Goal: Task Accomplishment & Management: Manage account settings

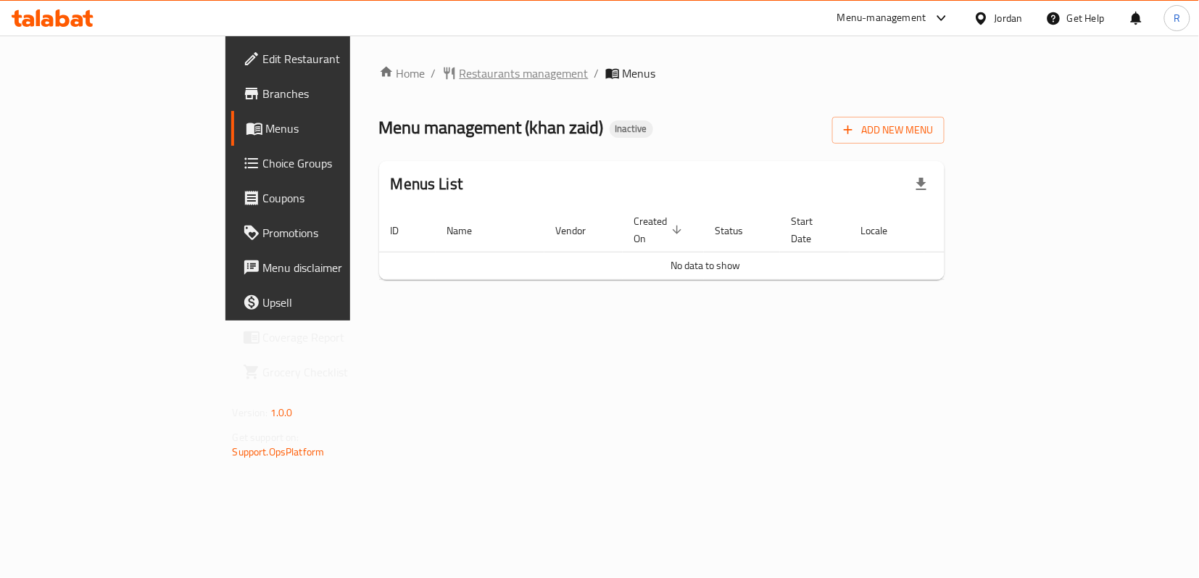
click at [459, 73] on span "Restaurants management" at bounding box center [523, 72] width 129 height 17
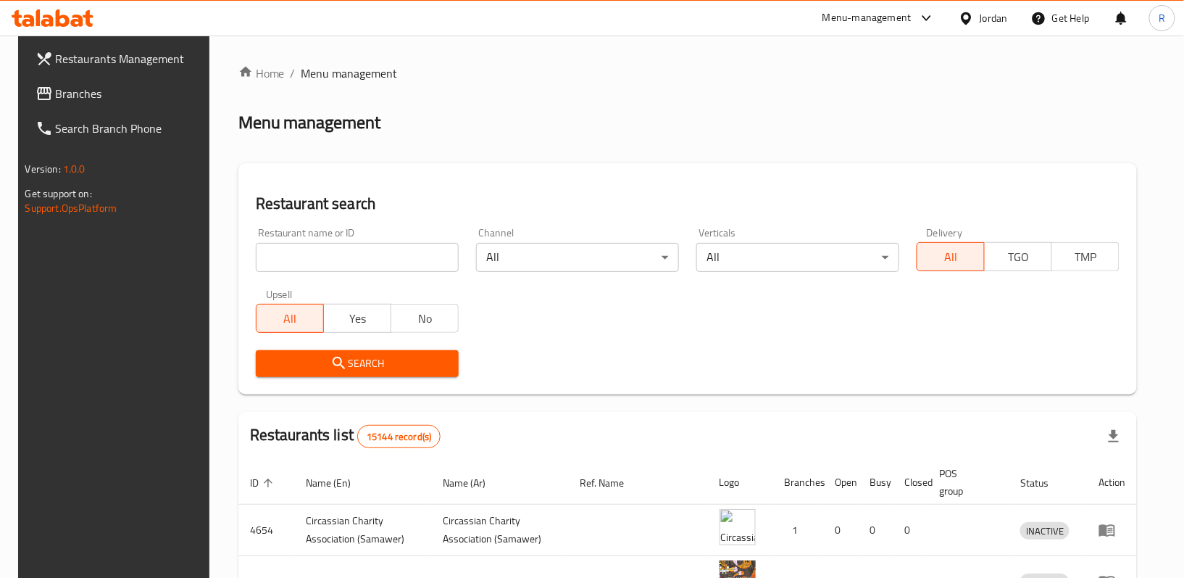
click at [154, 93] on span "Branches" at bounding box center [130, 93] width 149 height 17
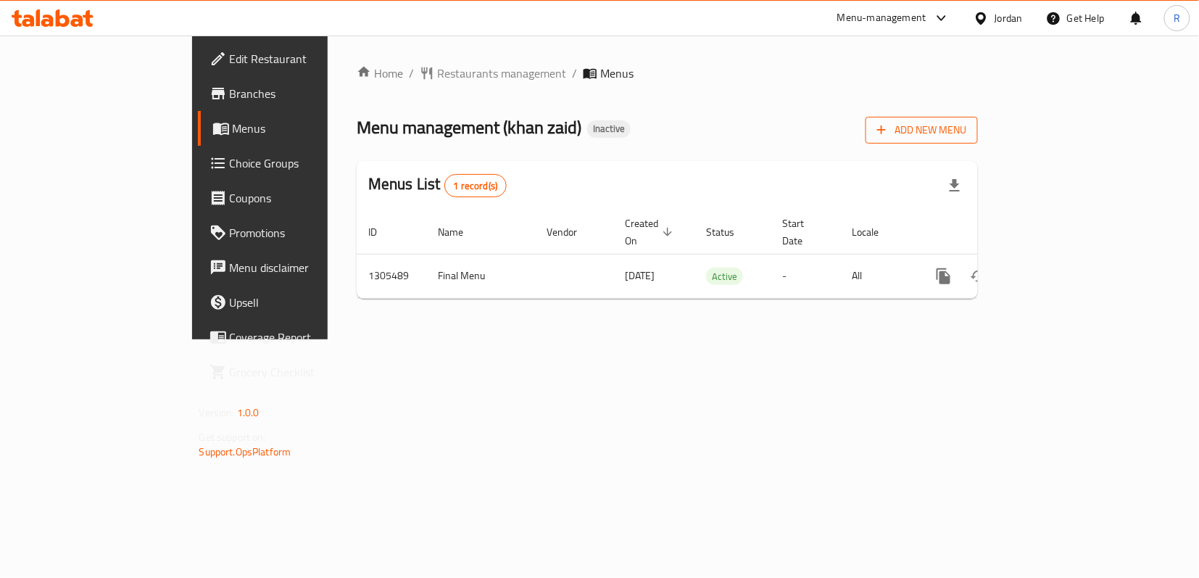
click at [966, 139] on span "Add New Menu" at bounding box center [921, 130] width 89 height 18
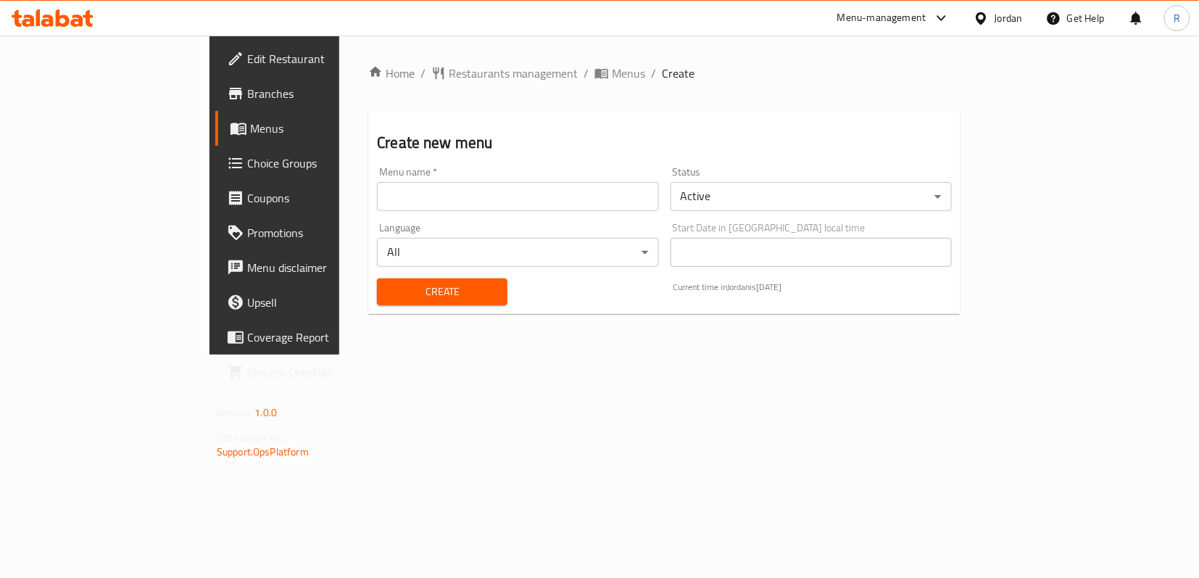
click at [543, 187] on input "text" at bounding box center [517, 196] width 281 height 29
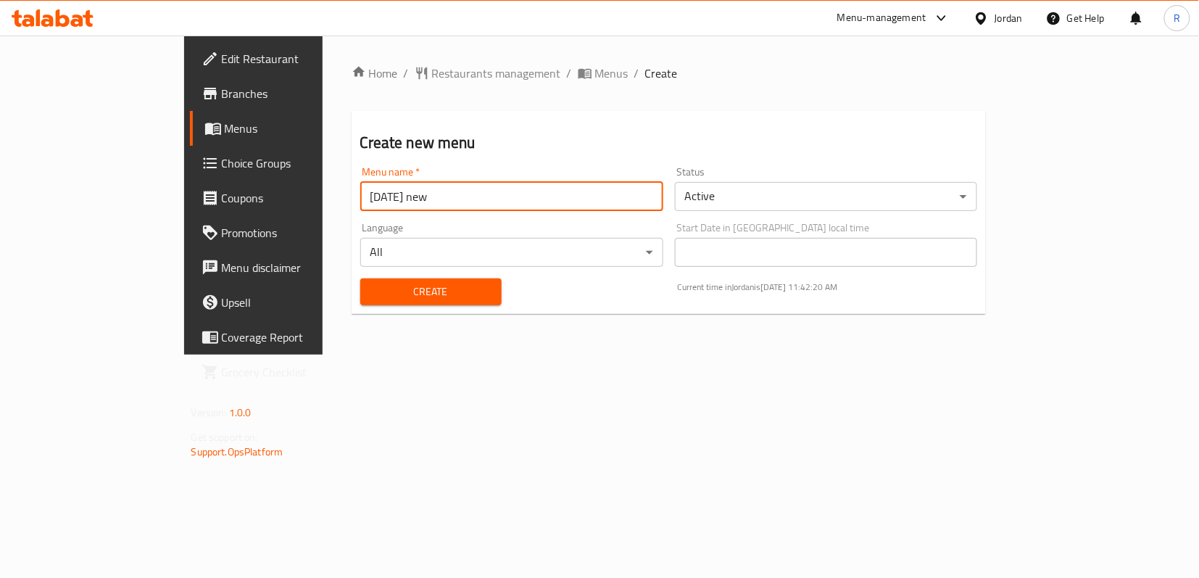
type input "13/8/2025 new"
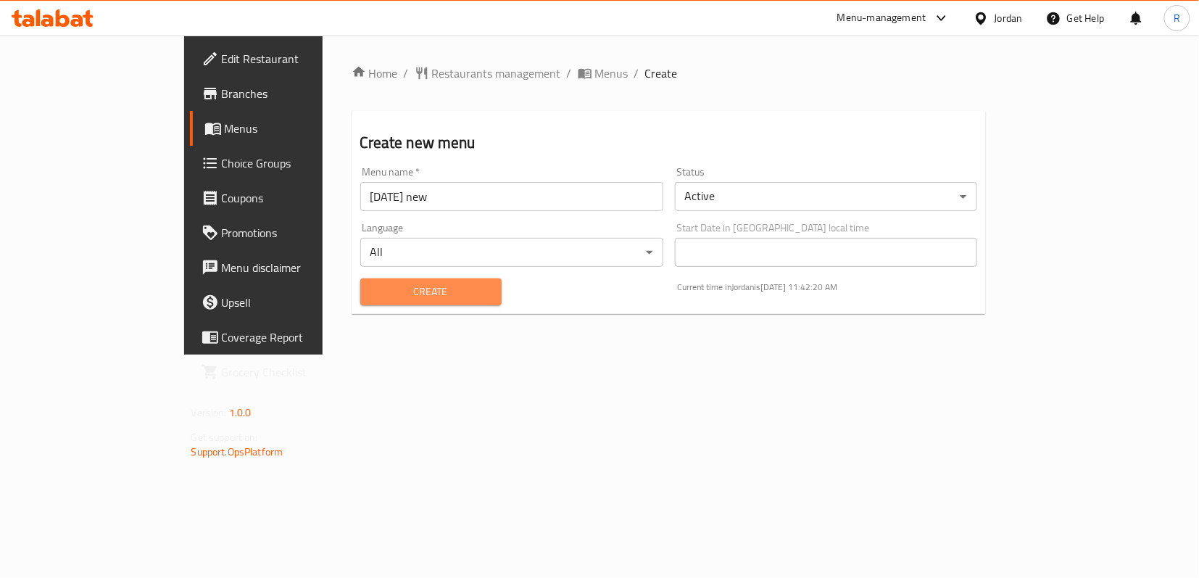
click at [393, 296] on span "Create" at bounding box center [431, 292] width 118 height 18
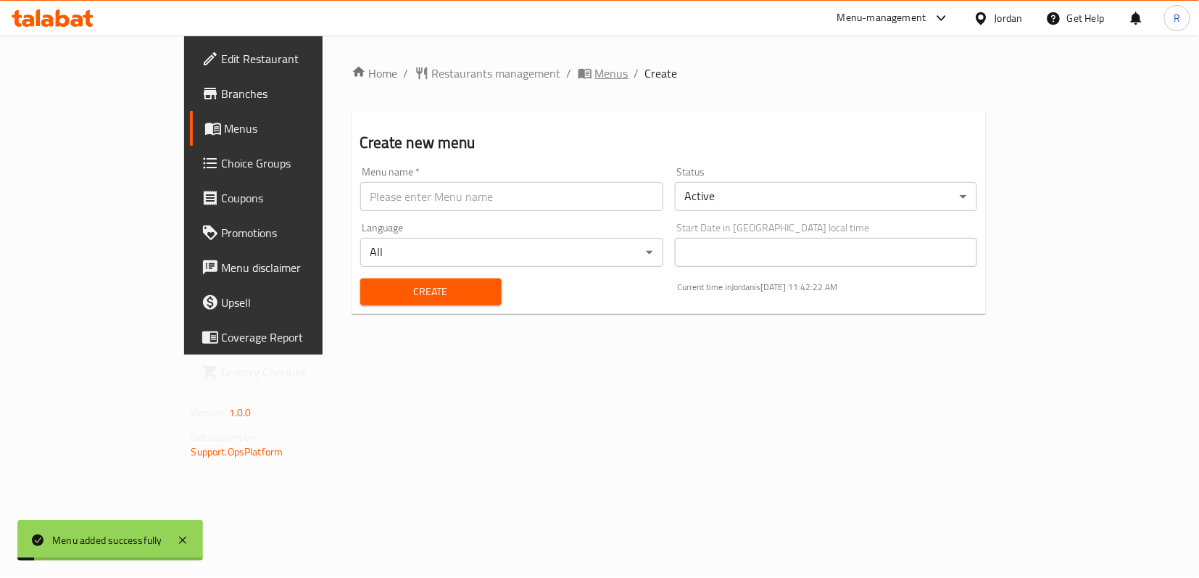
click at [595, 68] on span "Menus" at bounding box center [611, 72] width 33 height 17
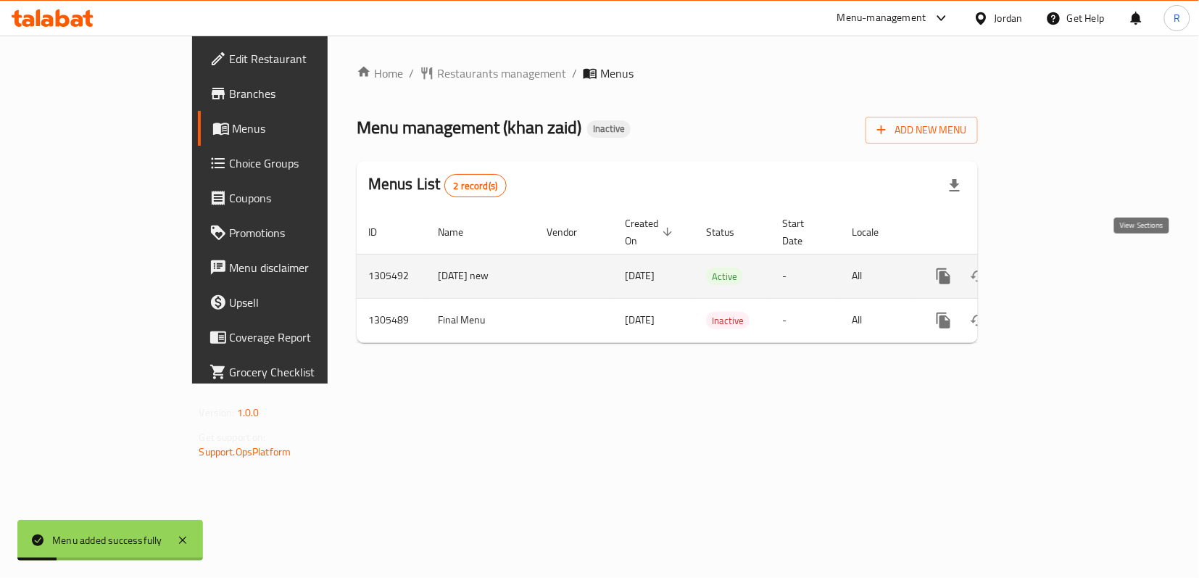
click at [1056, 267] on icon "enhanced table" at bounding box center [1047, 275] width 17 height 17
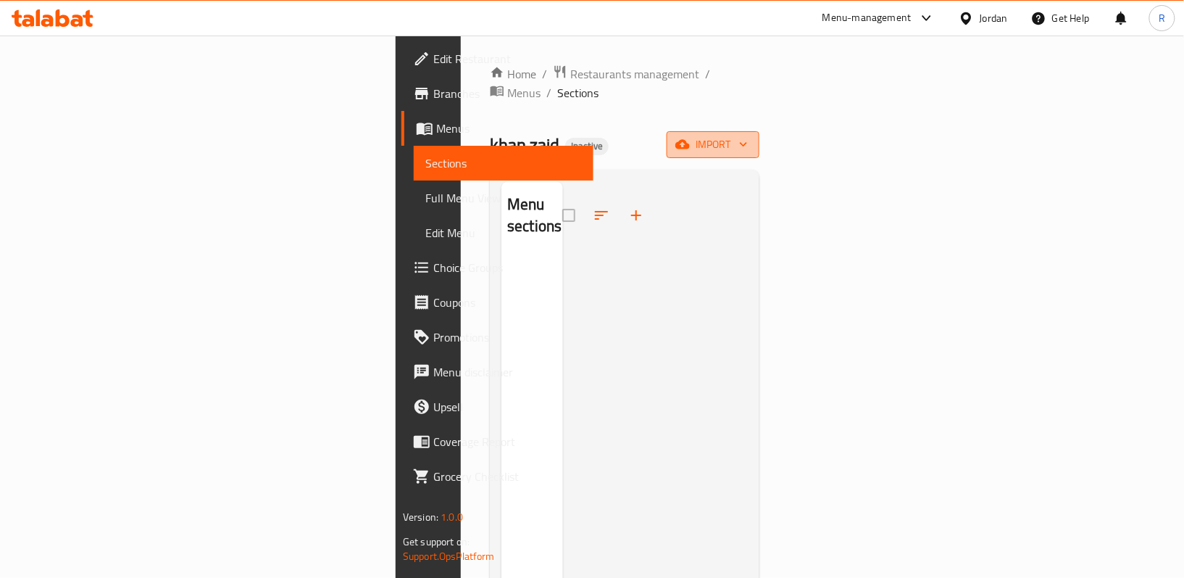
click at [748, 136] on span "import" at bounding box center [713, 145] width 70 height 18
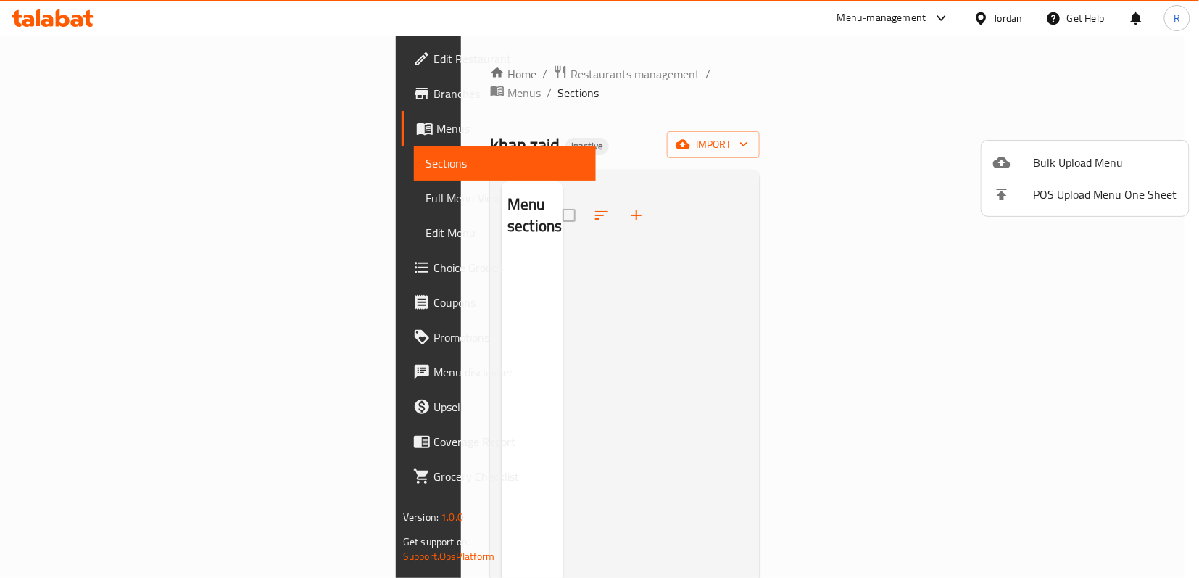
click at [1126, 249] on div at bounding box center [599, 289] width 1199 height 578
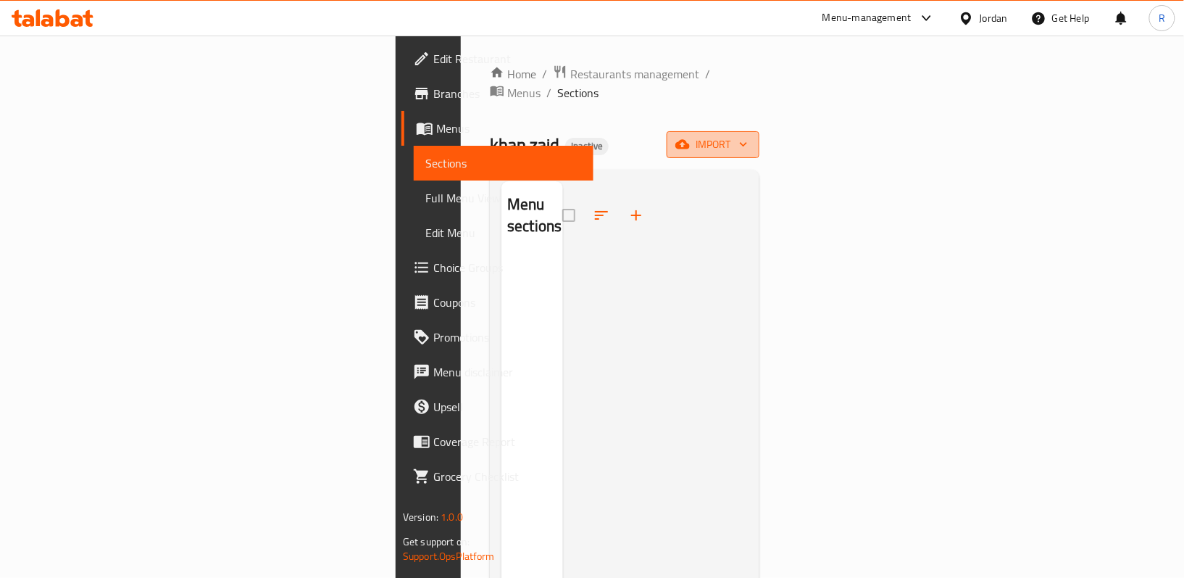
click at [748, 136] on span "import" at bounding box center [713, 145] width 70 height 18
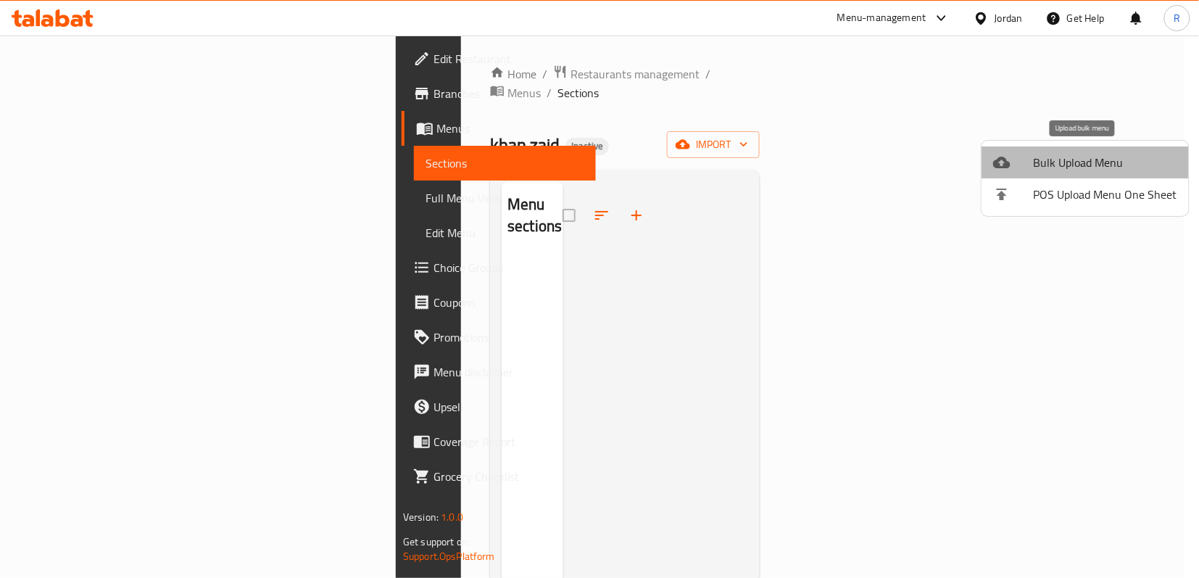
click at [1088, 161] on span "Bulk Upload Menu" at bounding box center [1104, 162] width 143 height 17
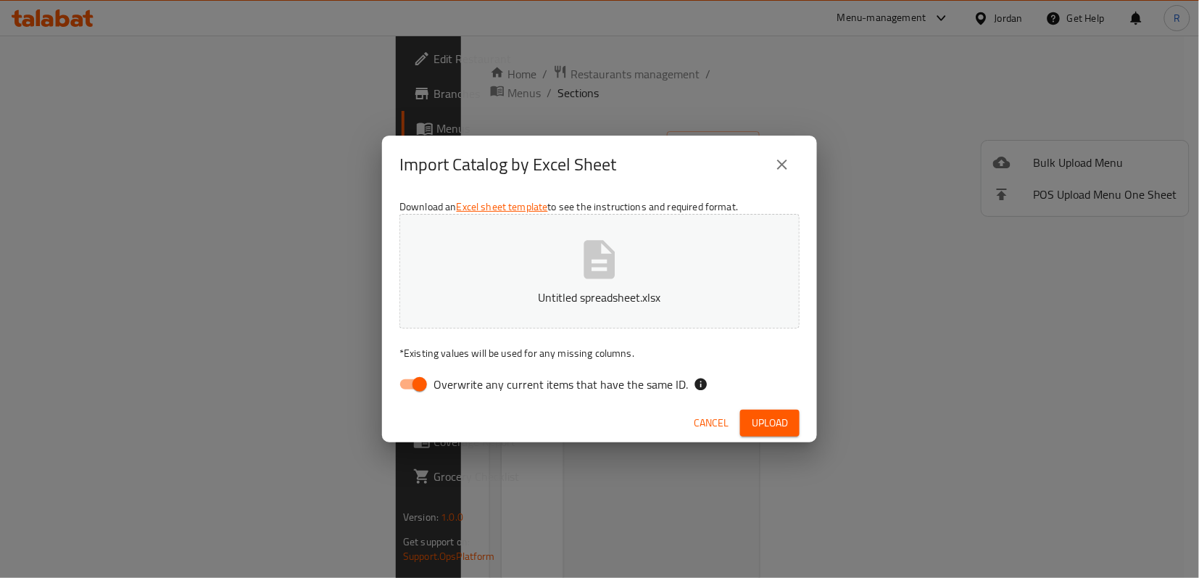
click at [421, 380] on input "Overwrite any current items that have the same ID." at bounding box center [419, 384] width 83 height 28
checkbox input "false"
click at [763, 423] on span "Upload" at bounding box center [769, 423] width 36 height 18
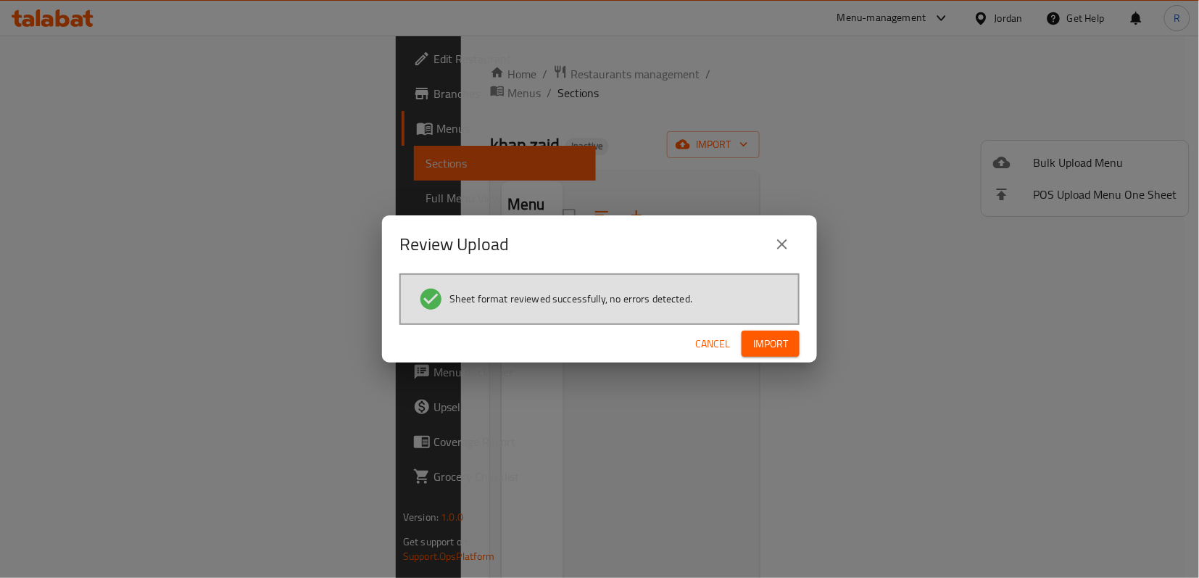
click at [763, 341] on span "Import" at bounding box center [770, 344] width 35 height 18
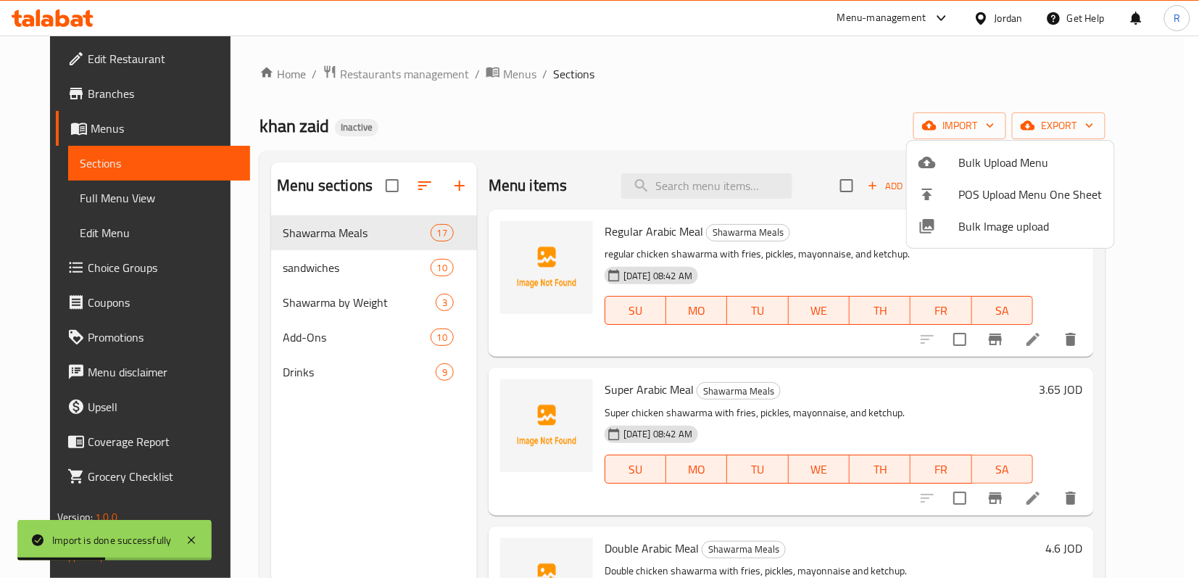
click at [94, 206] on div at bounding box center [599, 289] width 1199 height 578
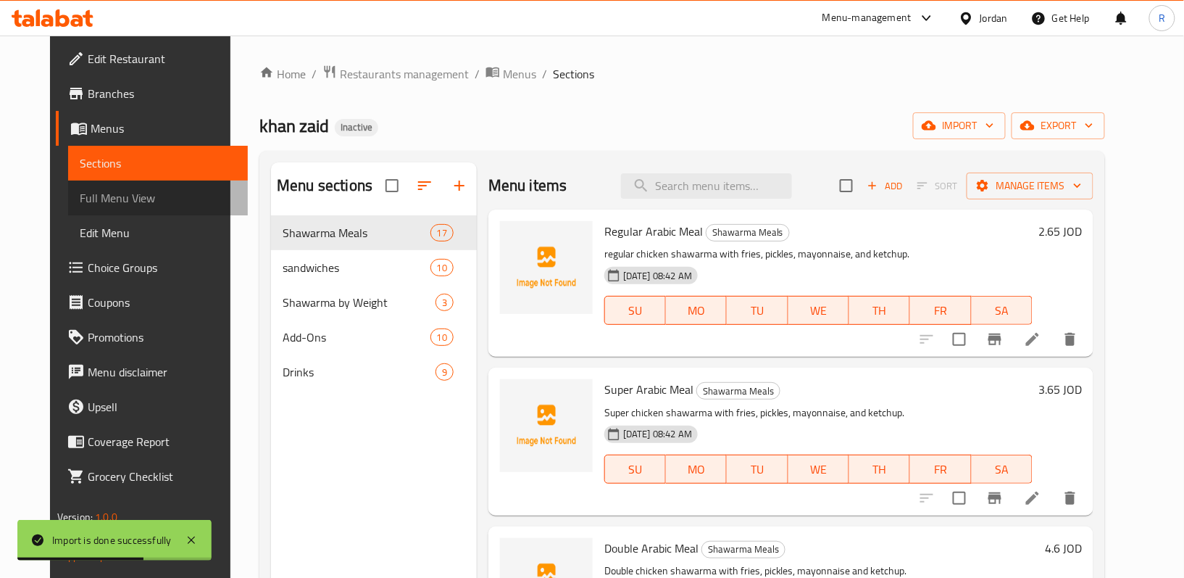
click at [94, 193] on span "Full Menu View" at bounding box center [158, 197] width 157 height 17
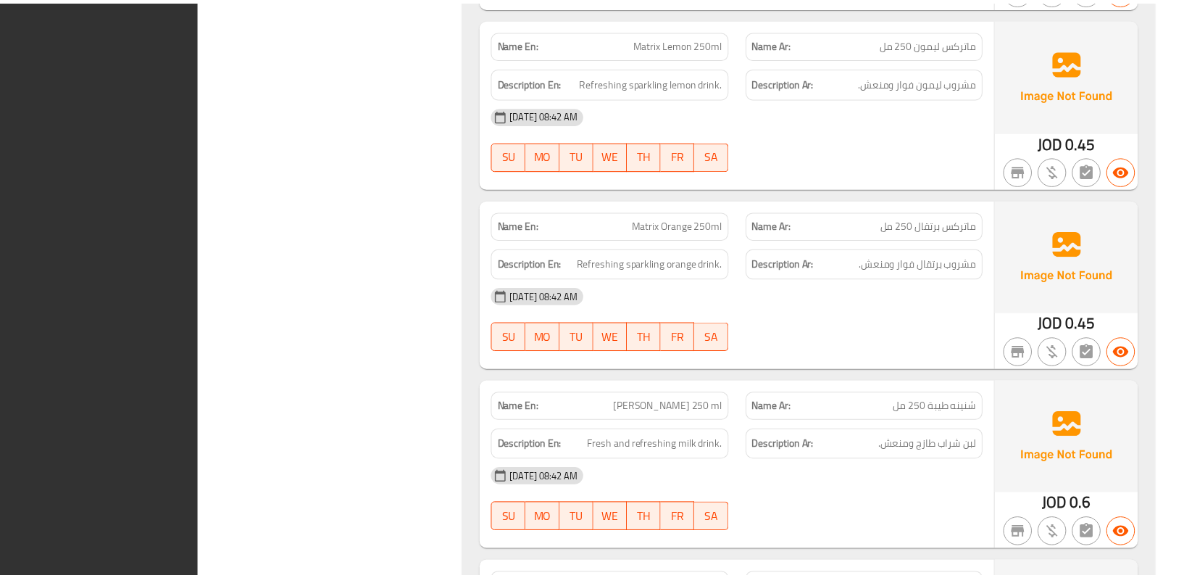
scroll to position [10154, 0]
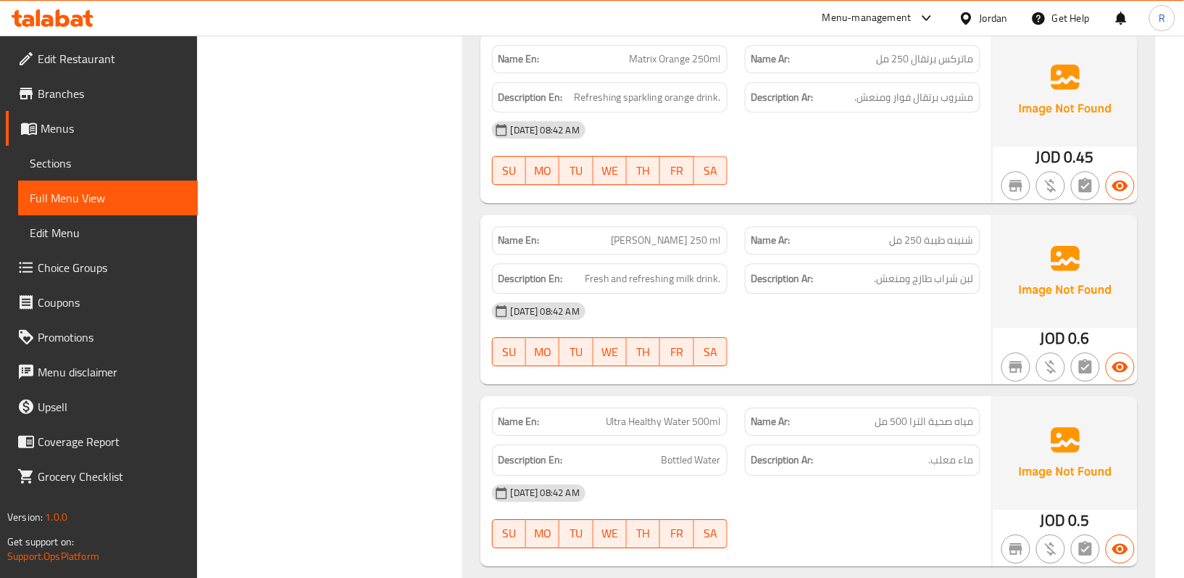
click at [111, 131] on span "Menus" at bounding box center [114, 128] width 146 height 17
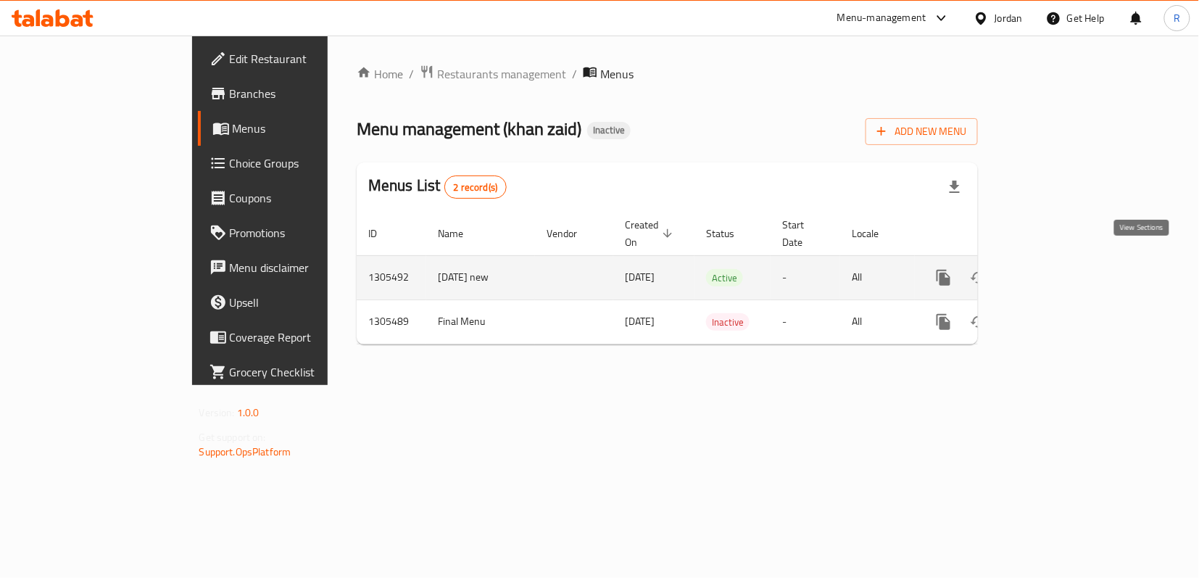
click at [1065, 260] on link "enhanced table" at bounding box center [1047, 277] width 35 height 35
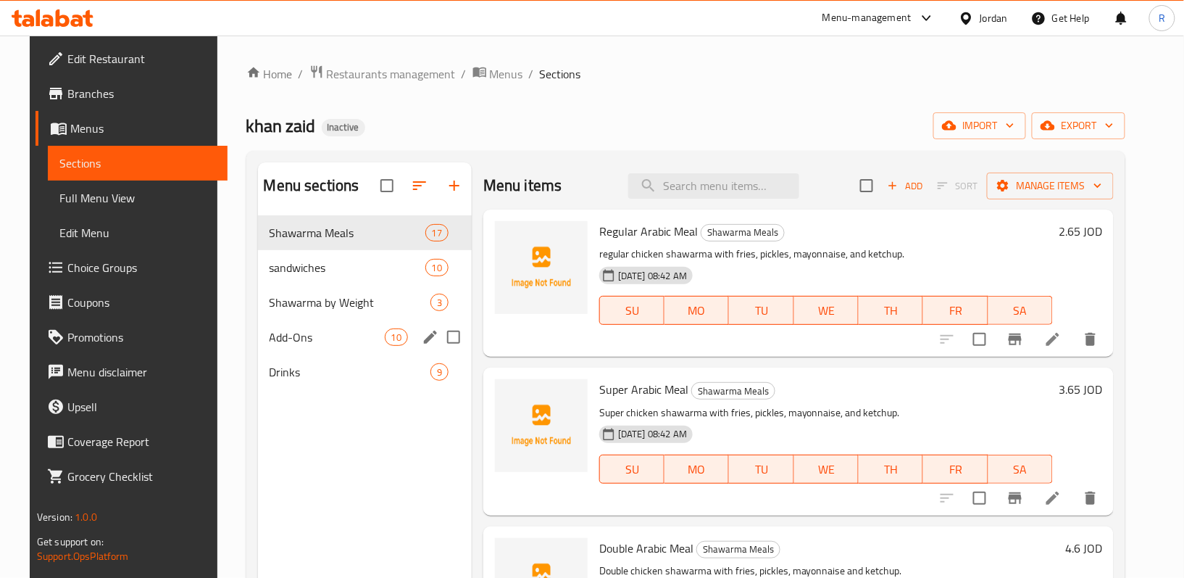
click at [301, 348] on div "Add-Ons 10" at bounding box center [365, 337] width 214 height 35
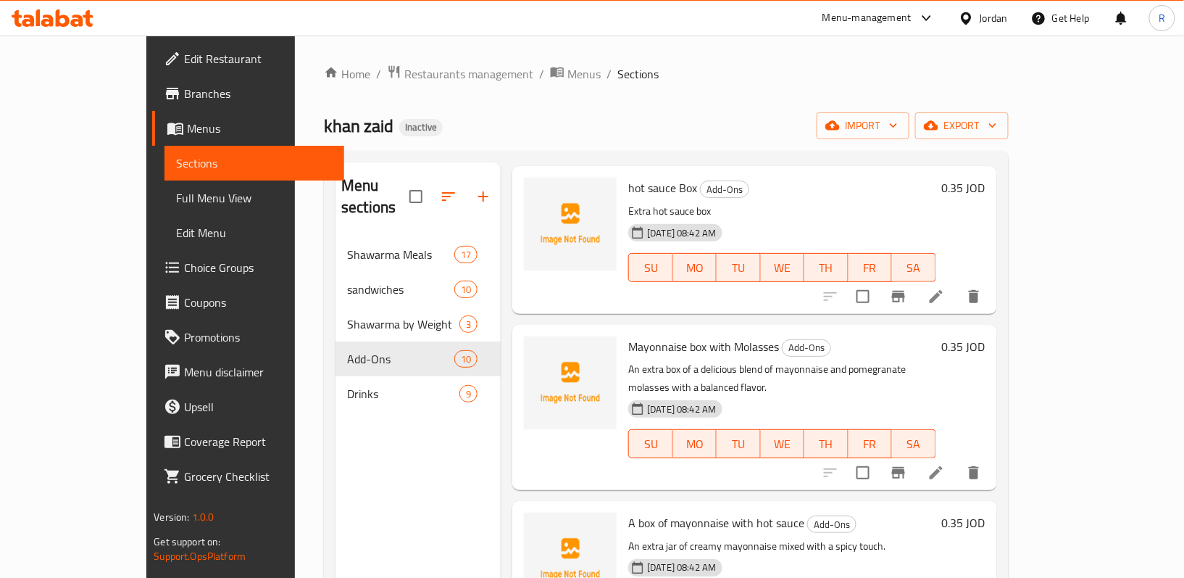
scroll to position [193, 0]
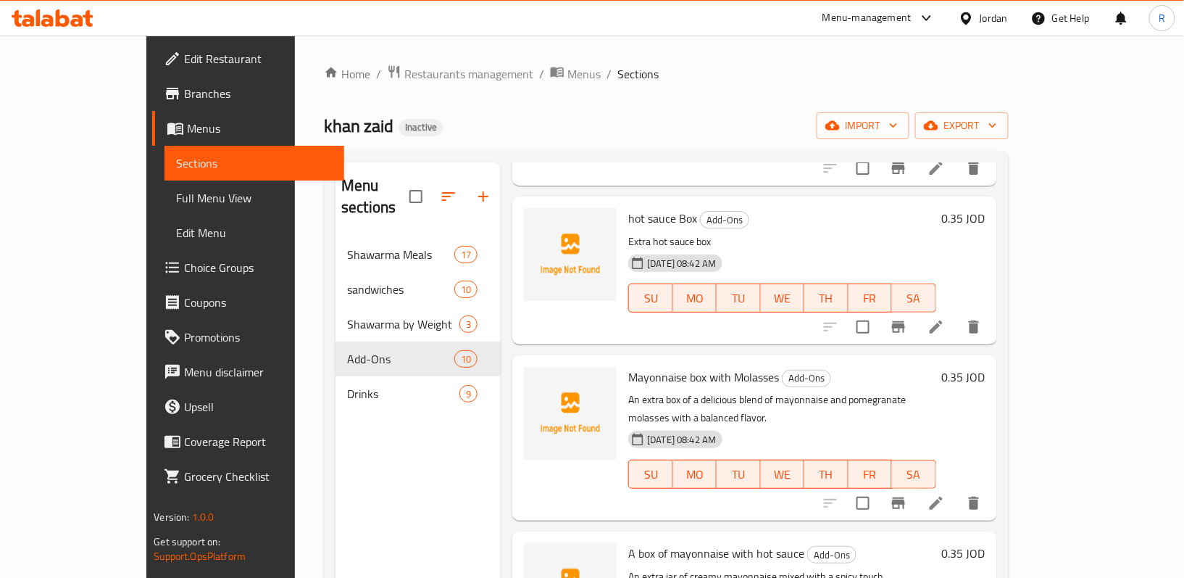
click at [945, 318] on icon at bounding box center [936, 326] width 17 height 17
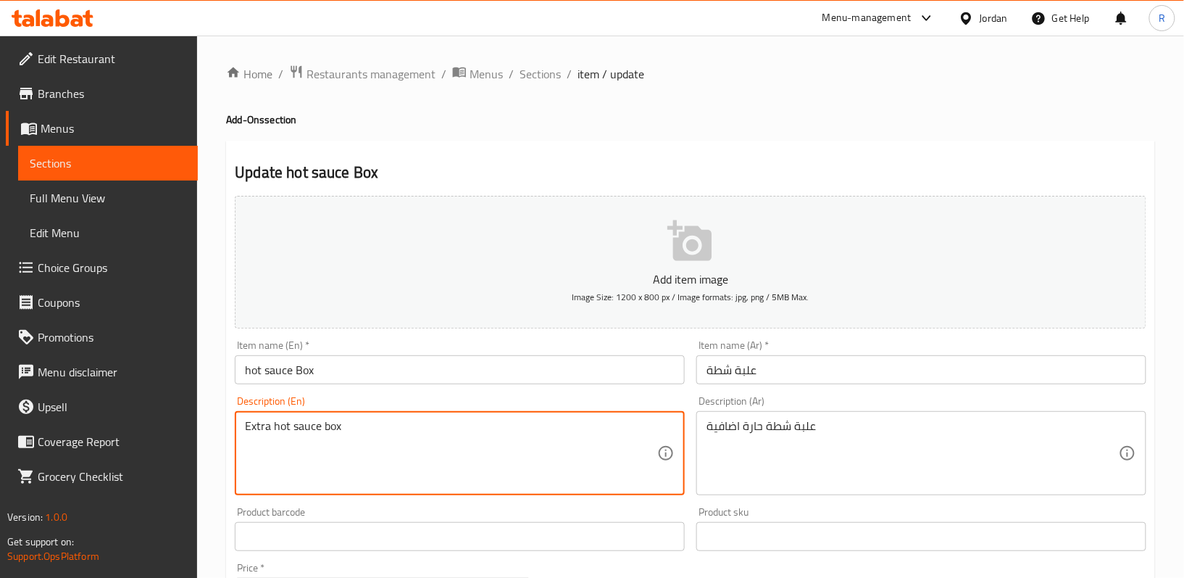
click at [430, 433] on textarea "Extra hot sauce box" at bounding box center [451, 453] width 412 height 69
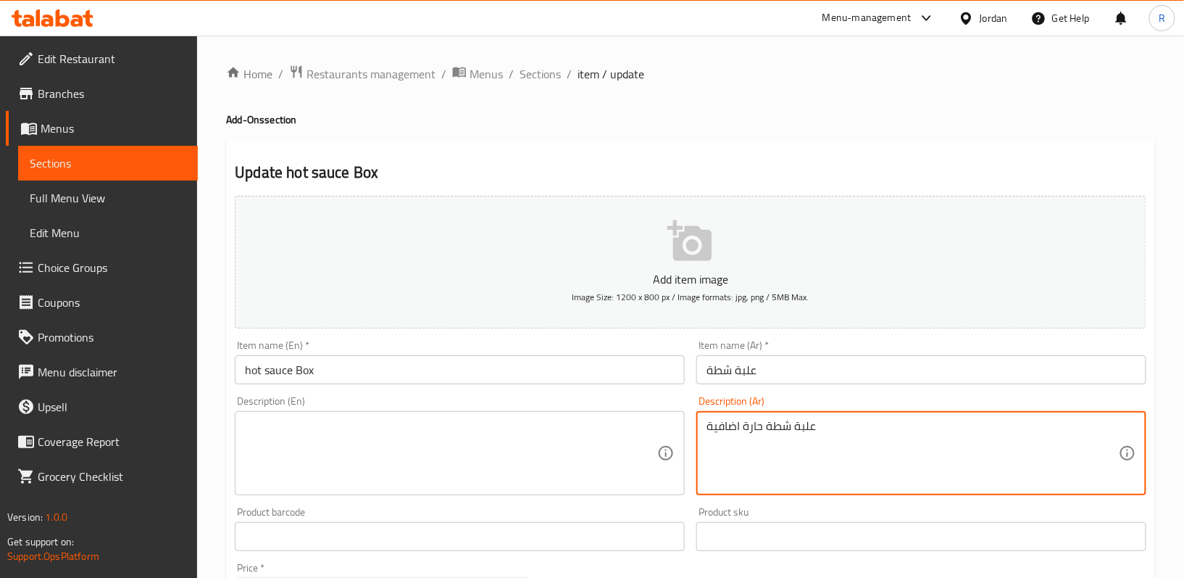
click at [885, 432] on textarea "علبة شطة حارة اضافية" at bounding box center [913, 453] width 412 height 69
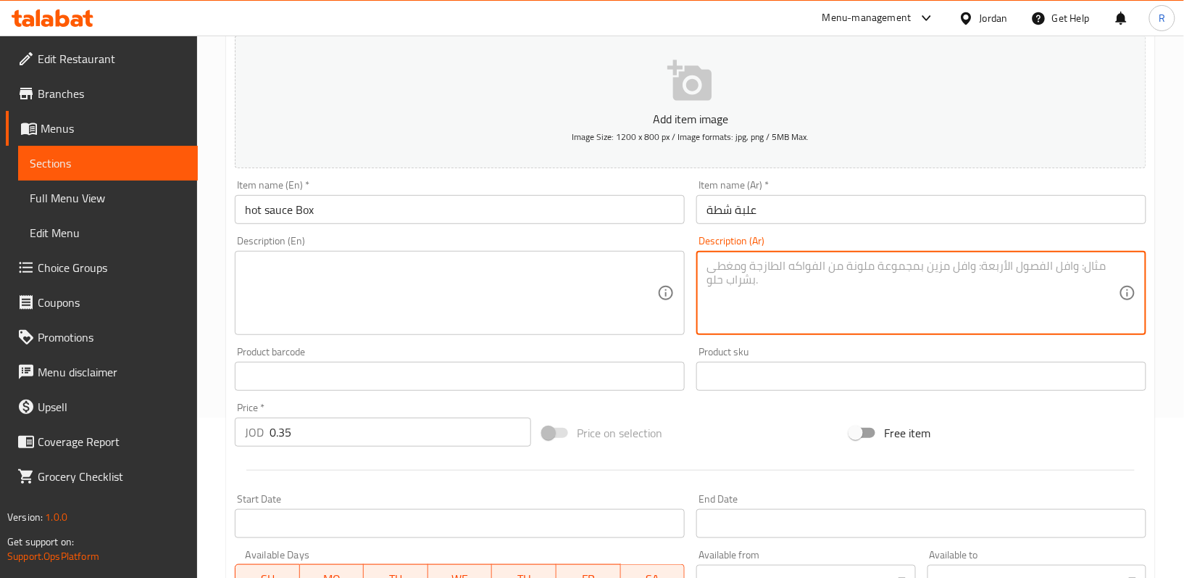
scroll to position [445, 0]
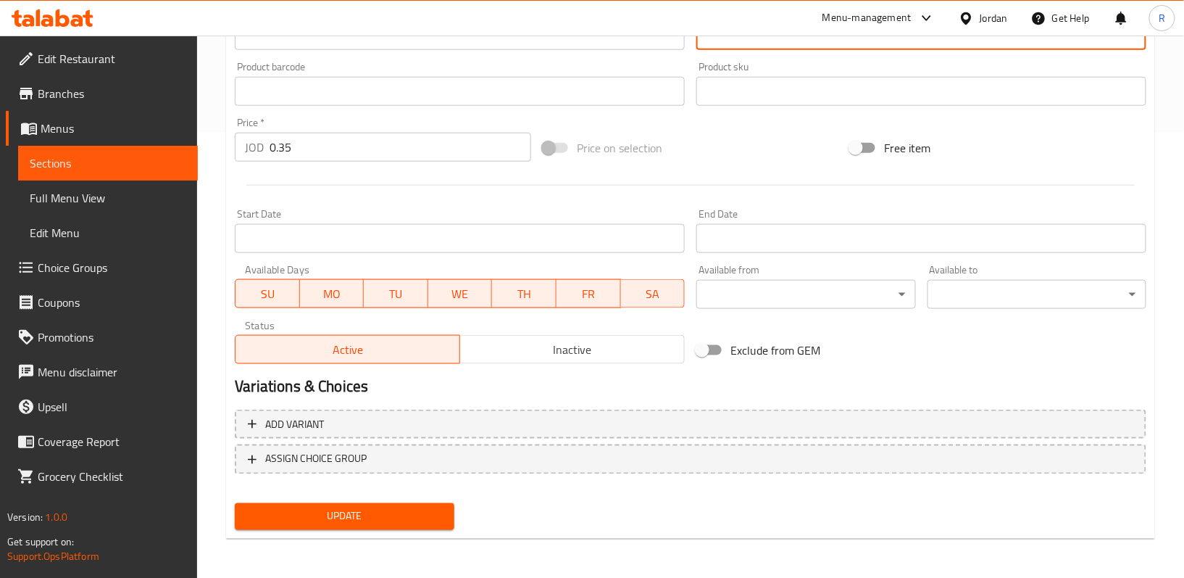
click at [400, 502] on div "Update" at bounding box center [344, 516] width 230 height 38
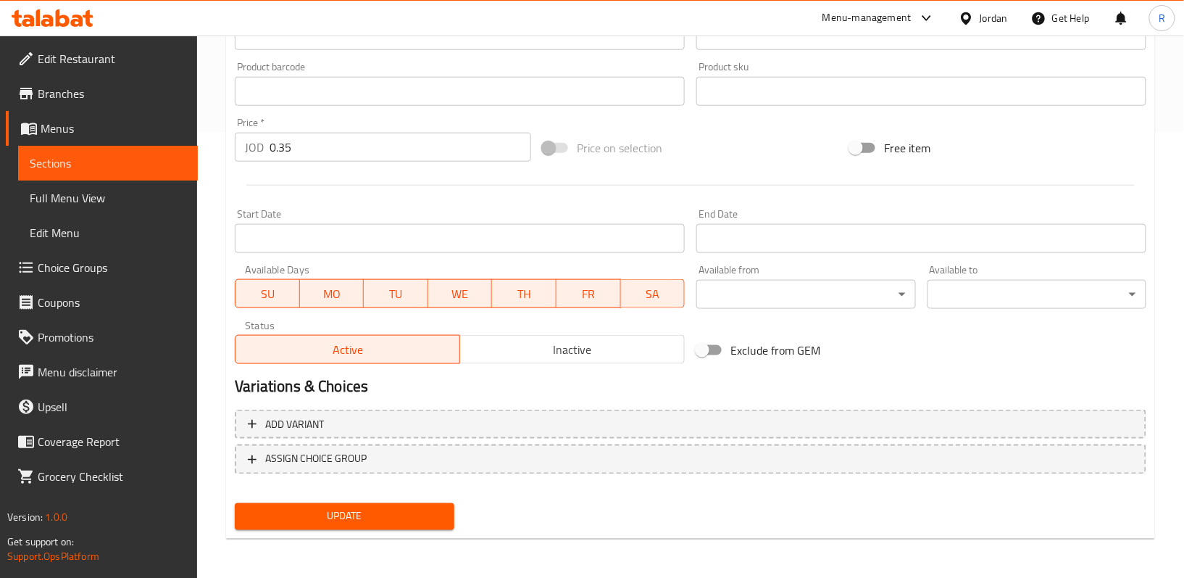
click at [400, 512] on span "Update" at bounding box center [344, 516] width 196 height 18
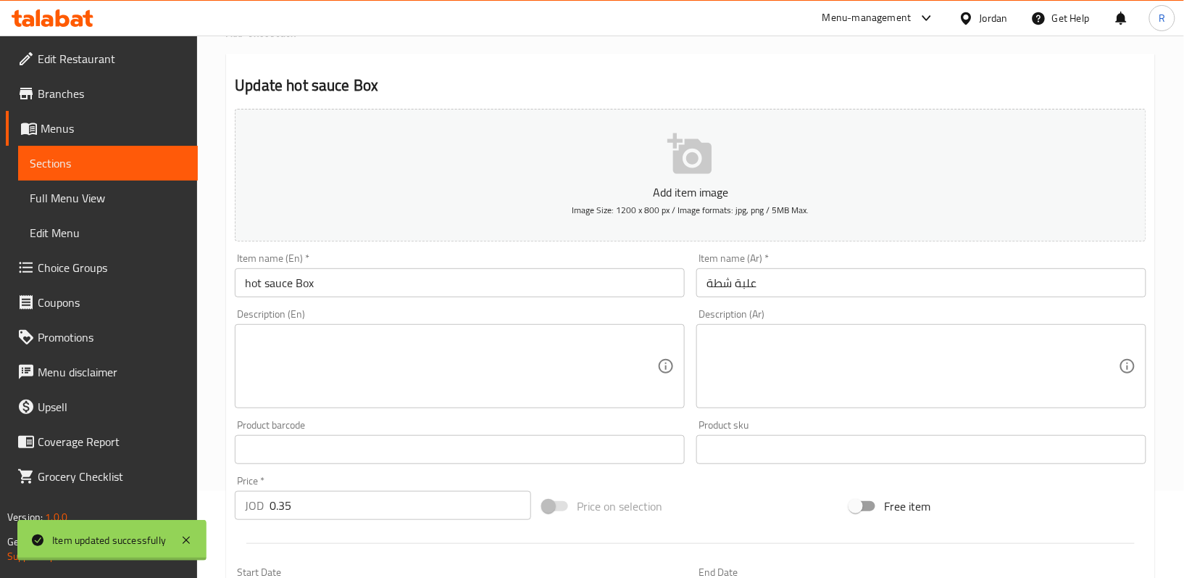
scroll to position [59, 0]
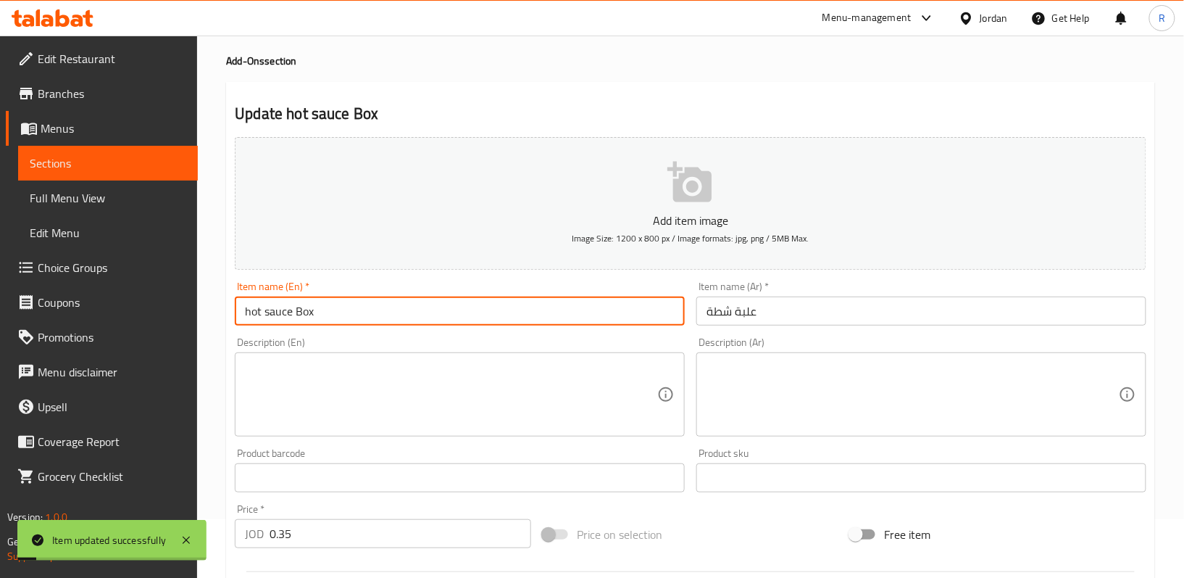
drag, startPoint x: 352, startPoint y: 302, endPoint x: 229, endPoint y: 313, distance: 123.7
click at [232, 313] on div "Item name (En)   * hot sauce Box Item name (En) *" at bounding box center [460, 303] width 462 height 56
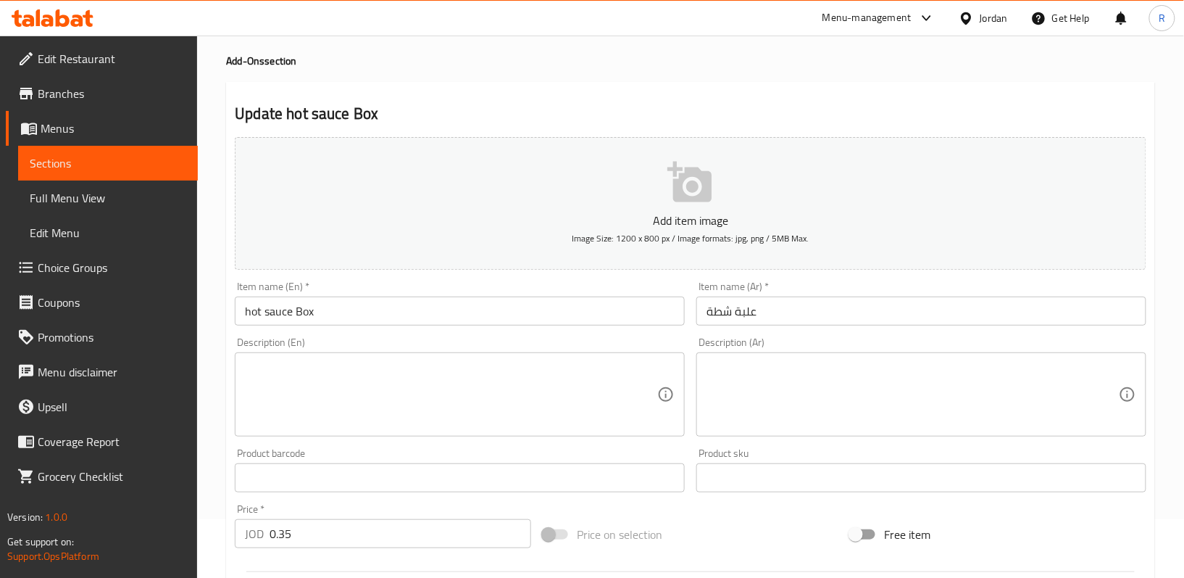
click at [525, 87] on div "Update hot sauce Box Add item image Image Size: 1200 x 800 px / Image formats: …" at bounding box center [690, 503] width 929 height 843
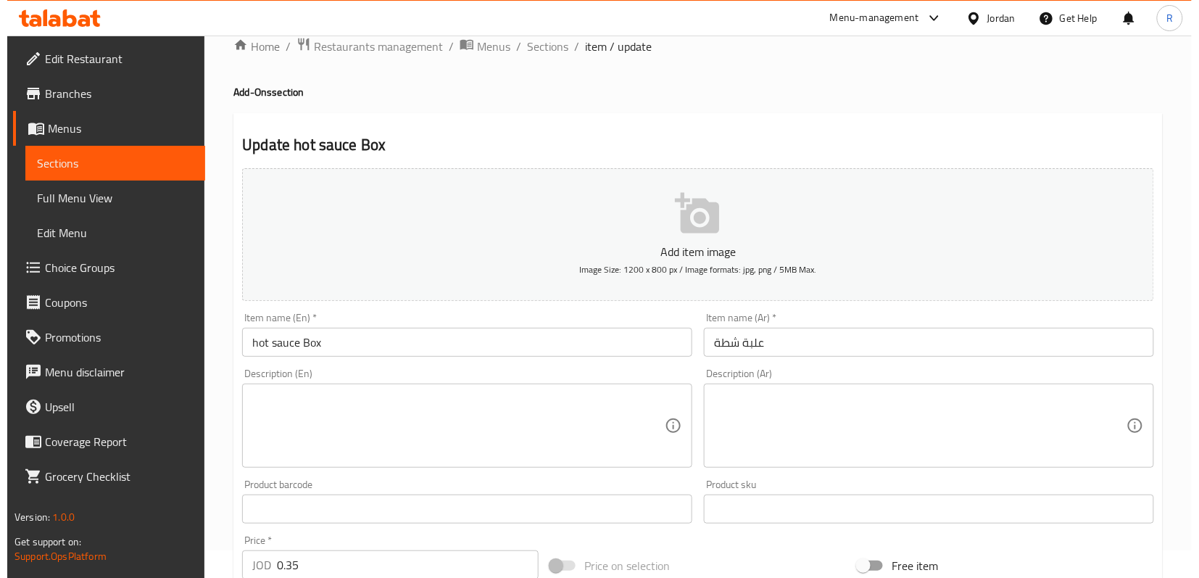
scroll to position [0, 0]
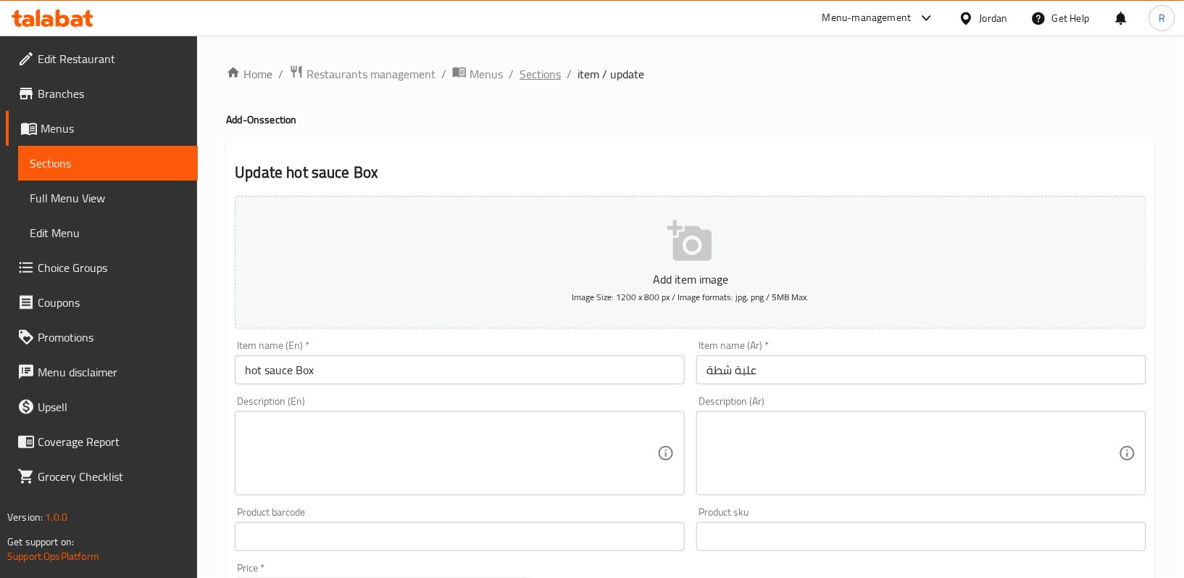
click at [528, 73] on span "Sections" at bounding box center [540, 73] width 41 height 17
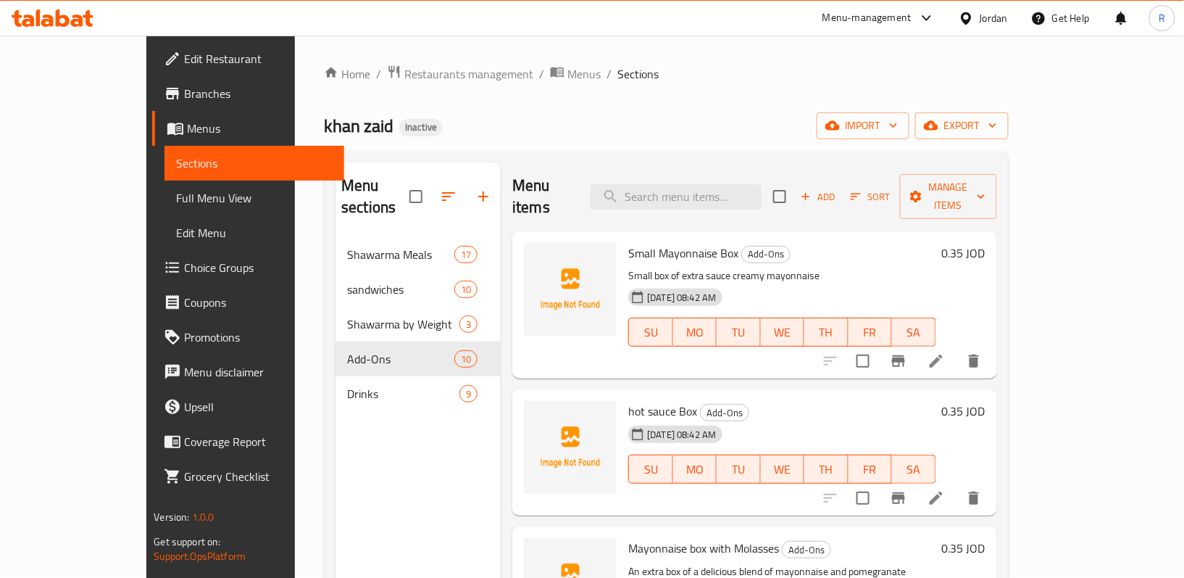
click at [176, 199] on span "Full Menu View" at bounding box center [254, 197] width 157 height 17
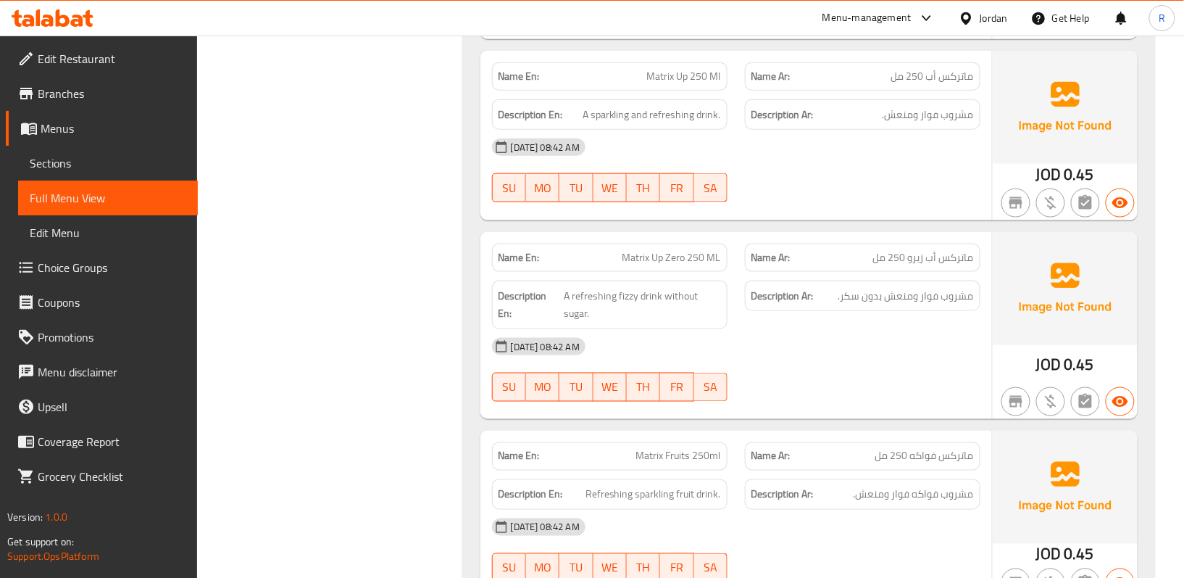
scroll to position [9381, 0]
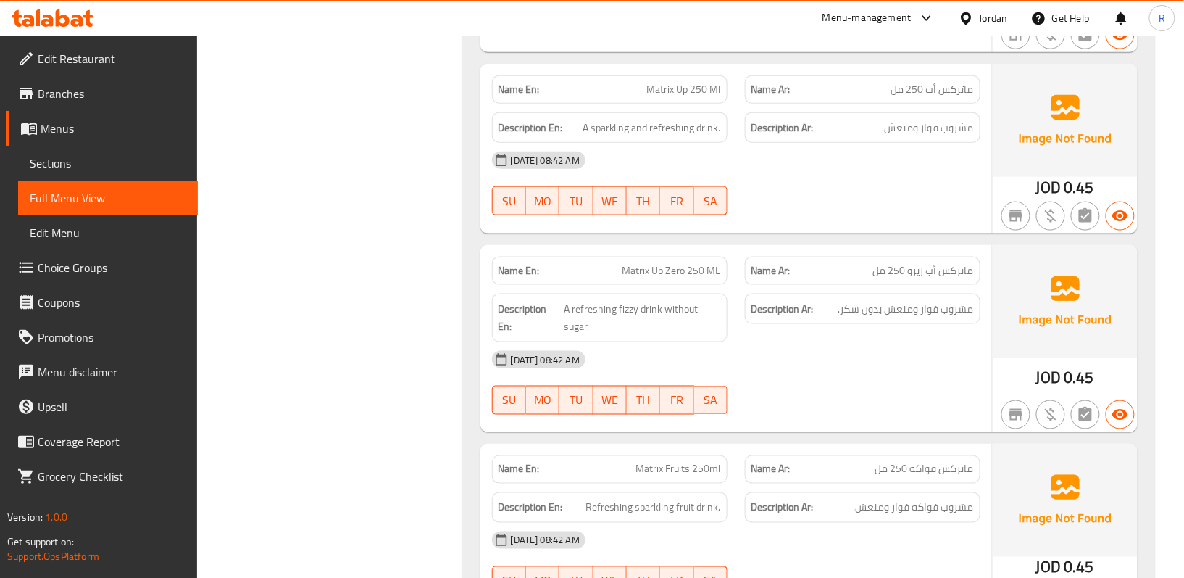
click at [980, 0] on div "Menu-management Jordan Get Help R" at bounding box center [592, 18] width 1184 height 36
click at [980, 15] on div "Jordan" at bounding box center [994, 18] width 28 height 16
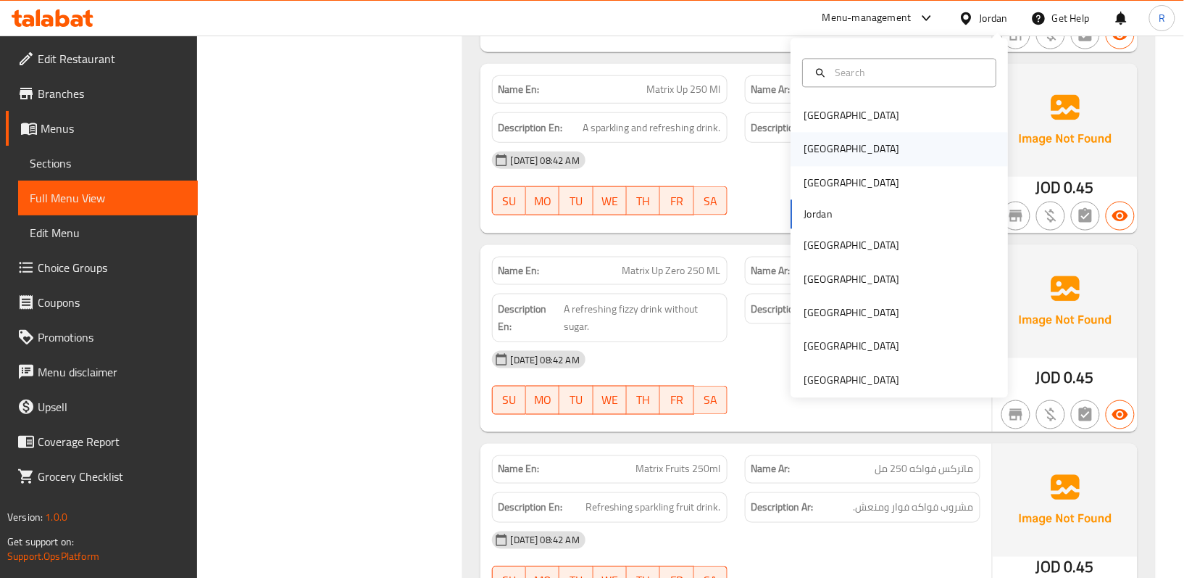
click at [792, 151] on div "Egypt" at bounding box center [851, 149] width 119 height 33
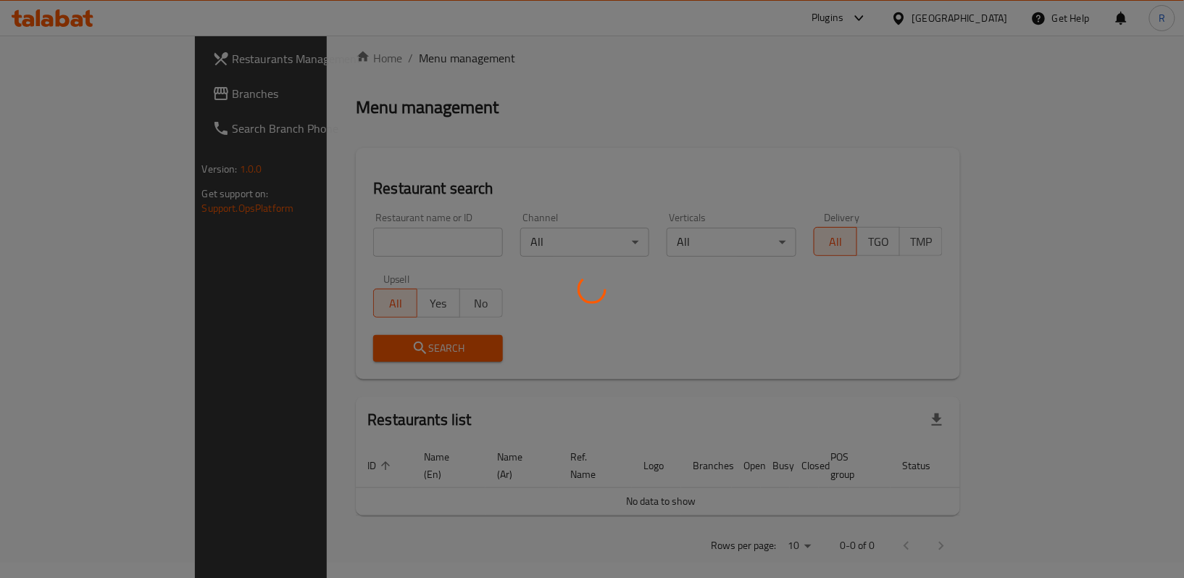
scroll to position [504, 0]
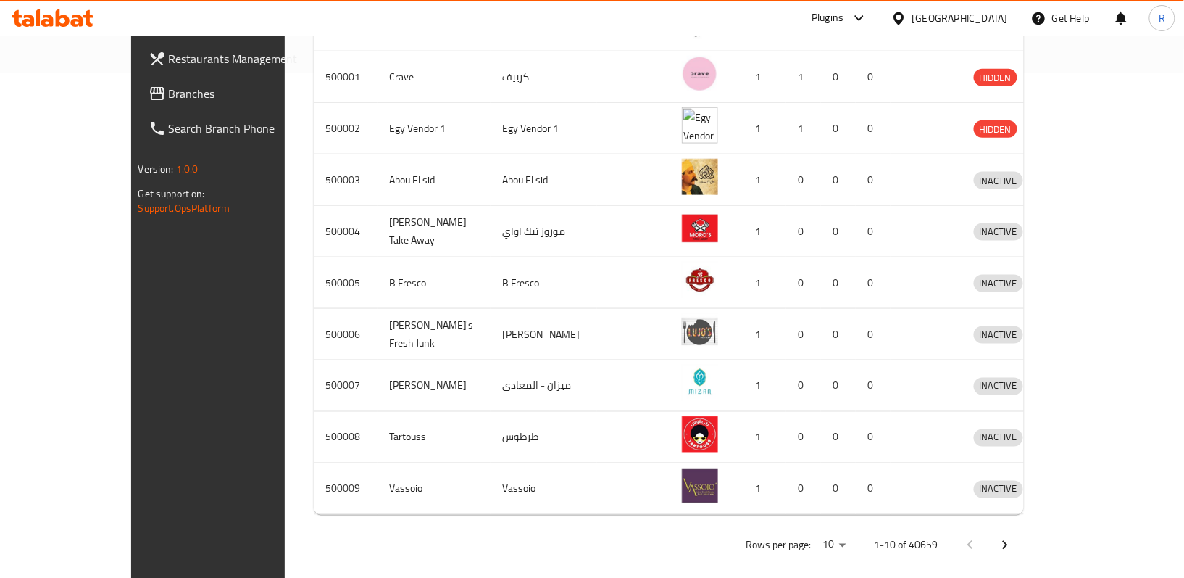
click at [169, 90] on span "Branches" at bounding box center [243, 93] width 149 height 17
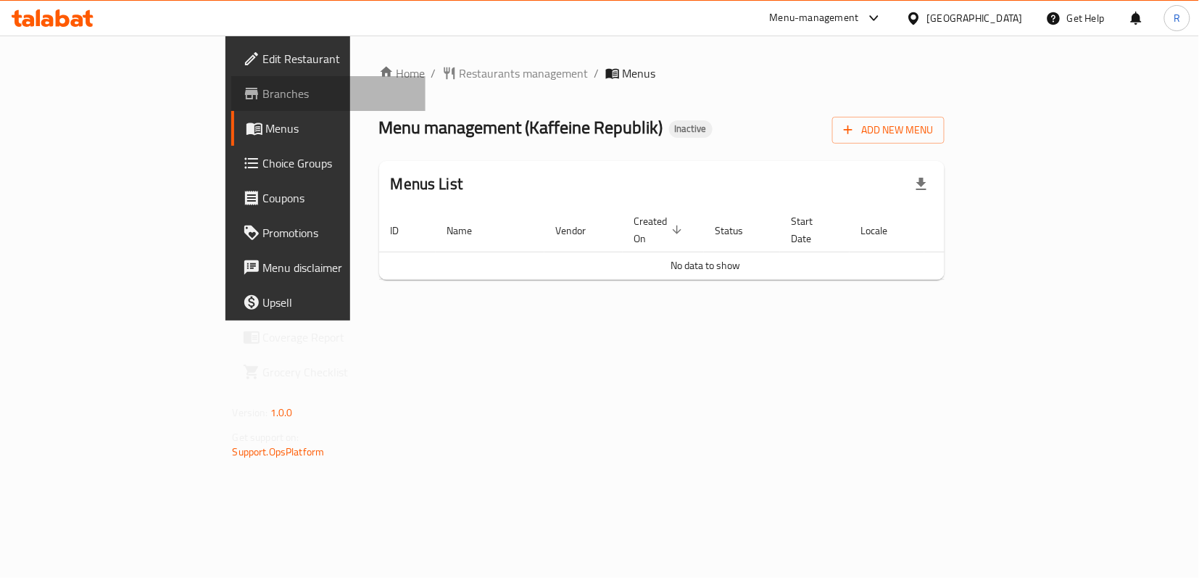
click at [263, 94] on span "Branches" at bounding box center [338, 93] width 151 height 17
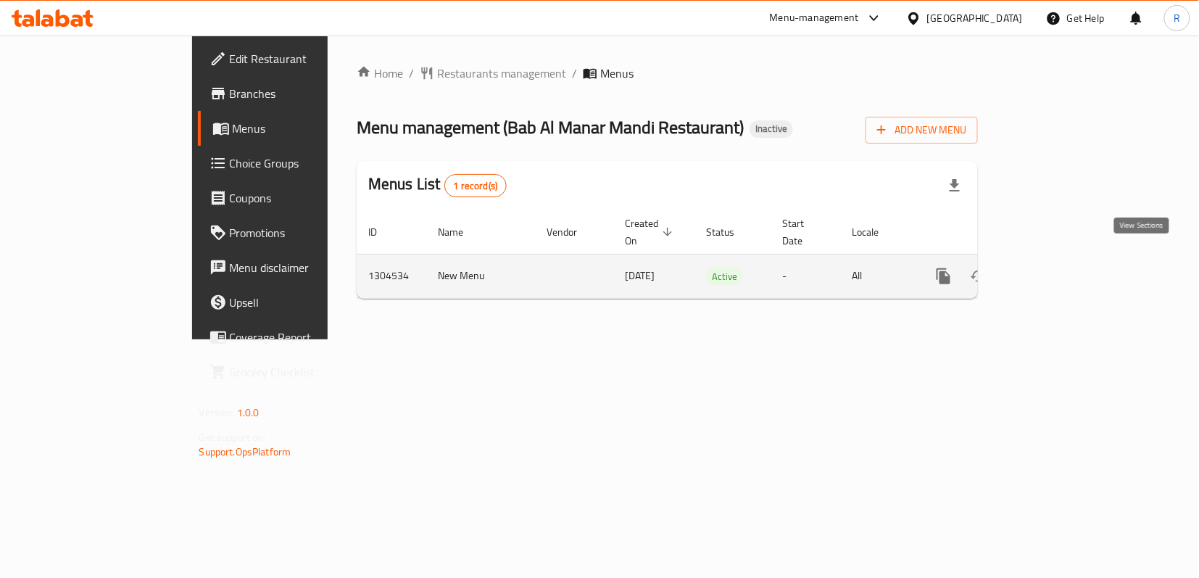
click at [1054, 270] on icon "enhanced table" at bounding box center [1047, 276] width 13 height 13
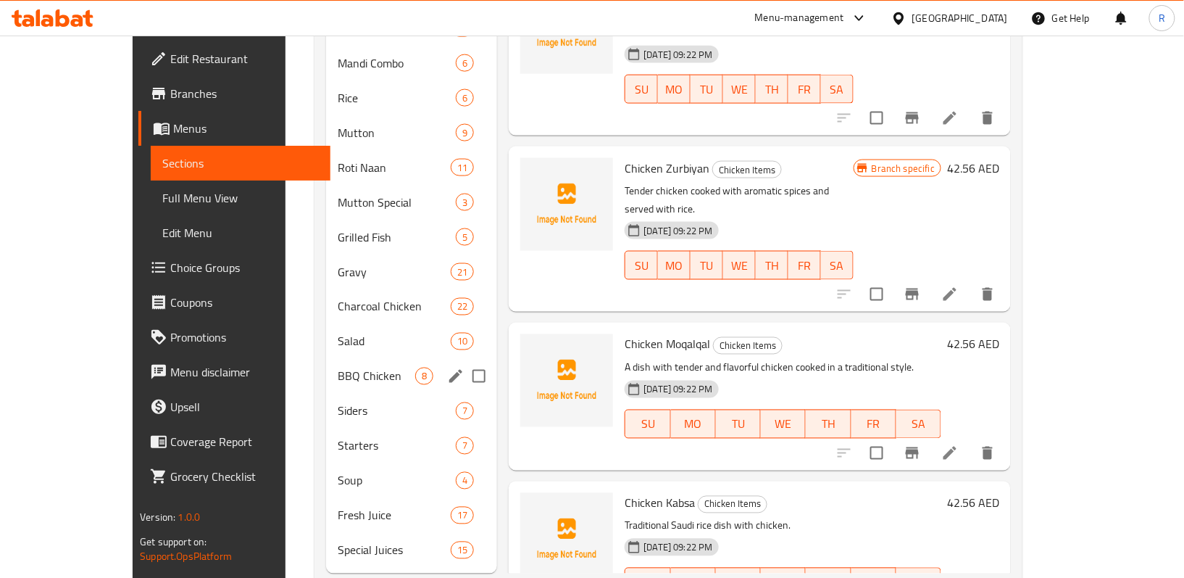
scroll to position [624, 0]
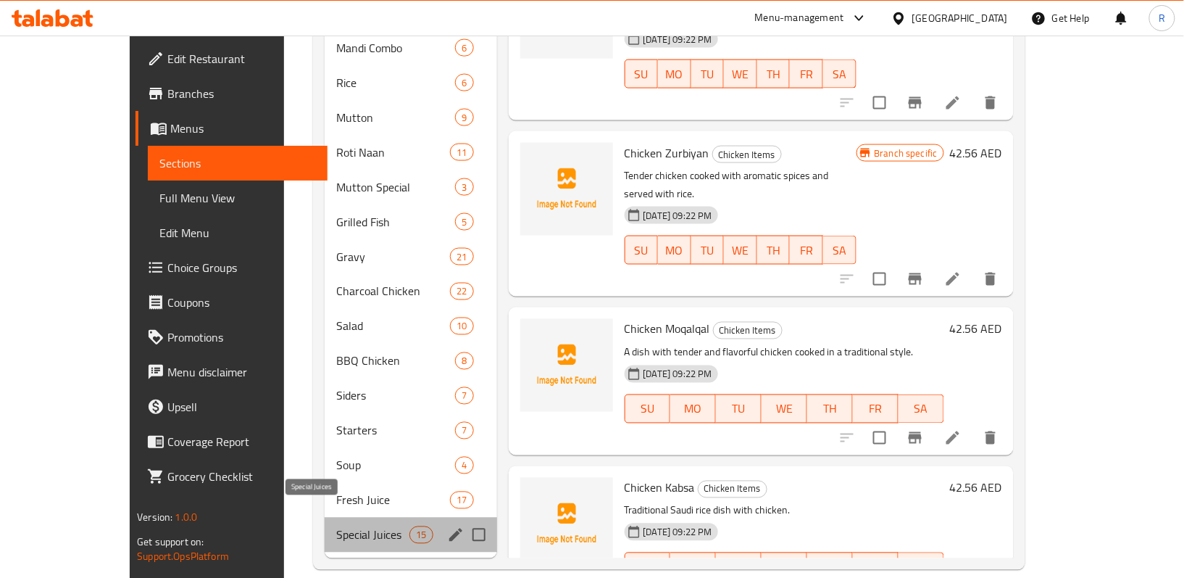
click at [336, 526] on span "Special Juices" at bounding box center [372, 534] width 73 height 17
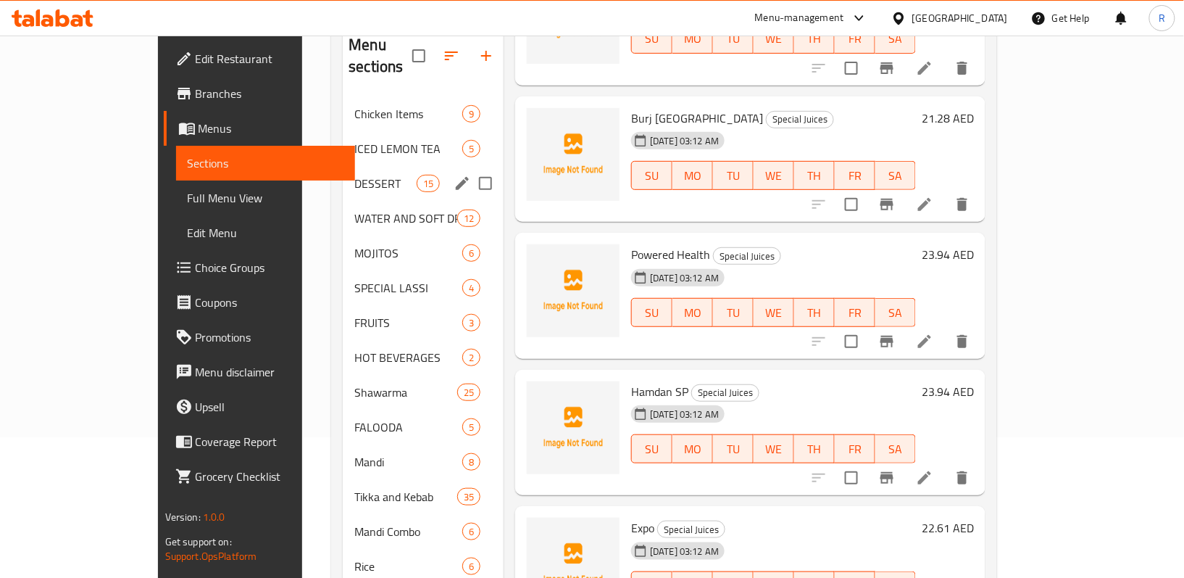
scroll to position [44, 0]
